Goal: Find specific page/section: Find specific page/section

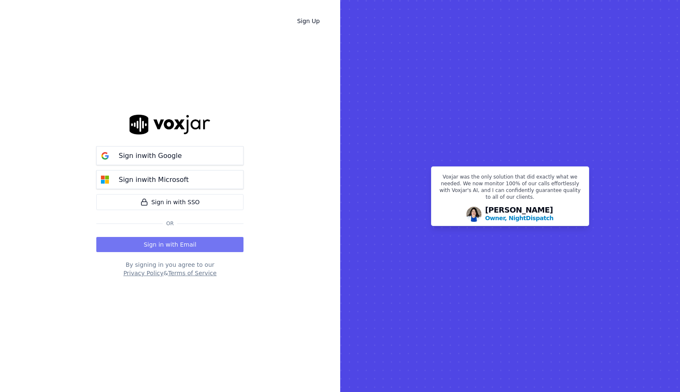
click at [196, 243] on button "Sign in with Email" at bounding box center [169, 244] width 147 height 15
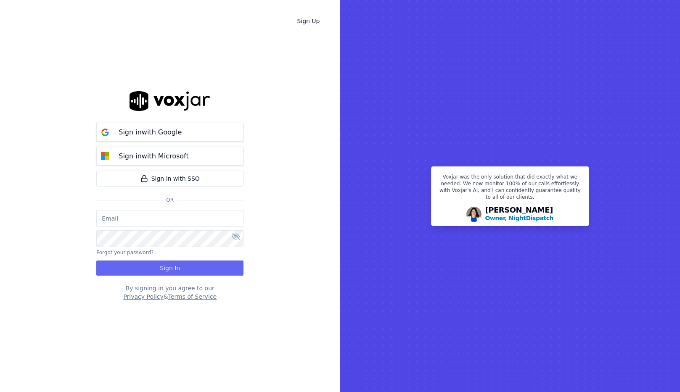
type input "[EMAIL_ADDRESS][DOMAIN_NAME]"
click at [184, 269] on button "Sign In" at bounding box center [169, 268] width 147 height 15
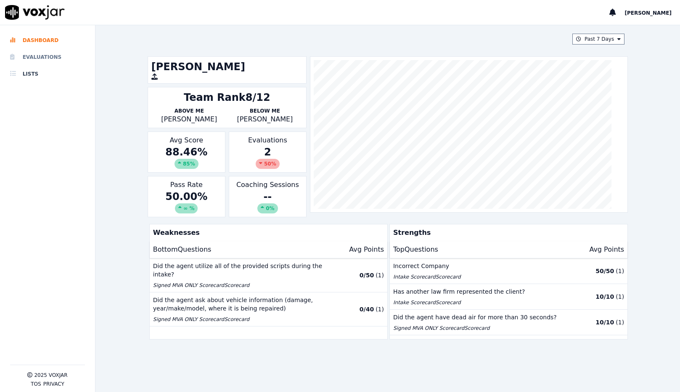
click at [42, 59] on li "Evaluations" at bounding box center [47, 57] width 75 height 17
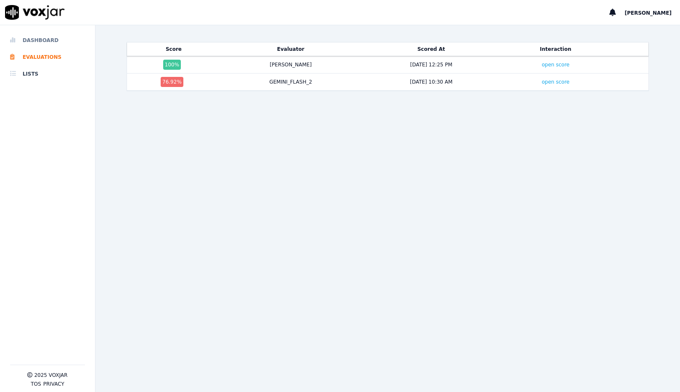
click at [38, 45] on li "Dashboard" at bounding box center [47, 40] width 75 height 17
